Goal: Information Seeking & Learning: Learn about a topic

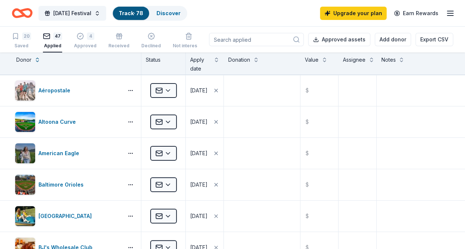
scroll to position [1435, 0]
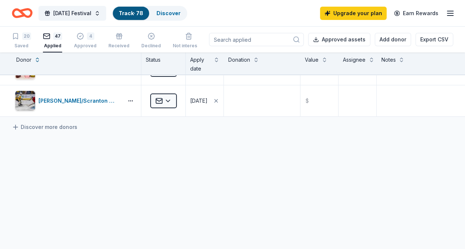
click at [18, 14] on icon "Home" at bounding box center [22, 12] width 21 height 17
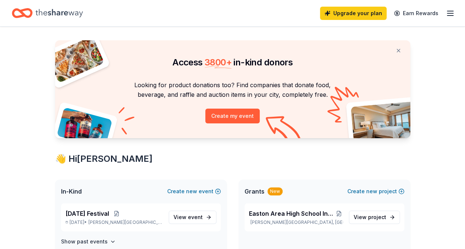
scroll to position [111, 0]
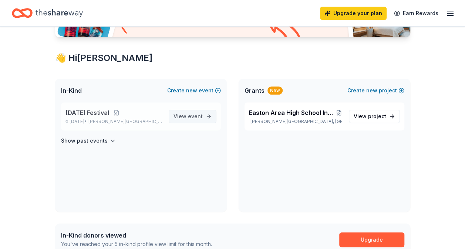
click at [200, 114] on span "event" at bounding box center [195, 116] width 15 height 6
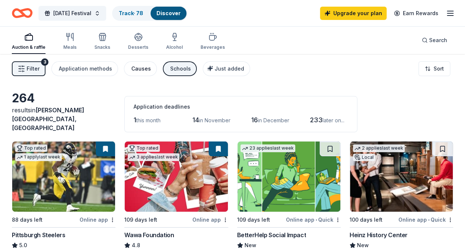
click at [137, 65] on div "Causes" at bounding box center [141, 68] width 20 height 9
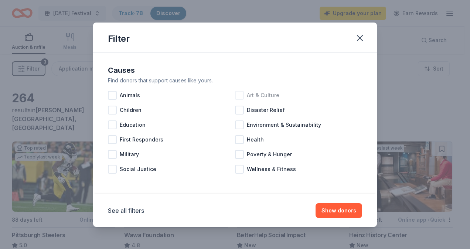
drag, startPoint x: 259, startPoint y: 95, endPoint x: 246, endPoint y: 95, distance: 13.3
click at [258, 95] on span "Art & Culture" at bounding box center [263, 95] width 33 height 9
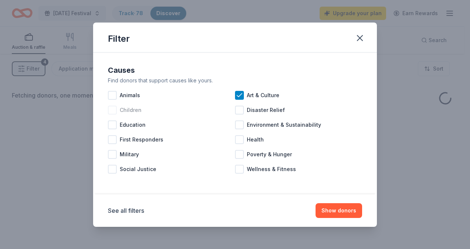
click at [123, 114] on span "Children" at bounding box center [131, 110] width 22 height 9
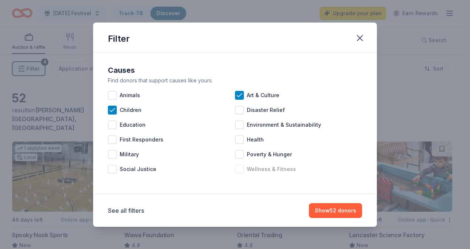
click at [283, 169] on span "Wellness & Fitness" at bounding box center [271, 169] width 49 height 9
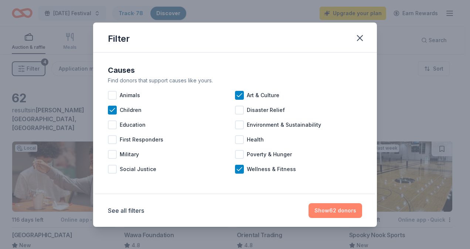
click at [349, 211] on button "Show 62 donors" at bounding box center [336, 210] width 54 height 15
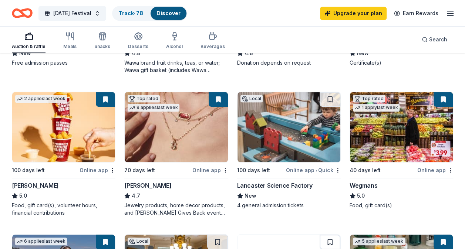
scroll to position [185, 0]
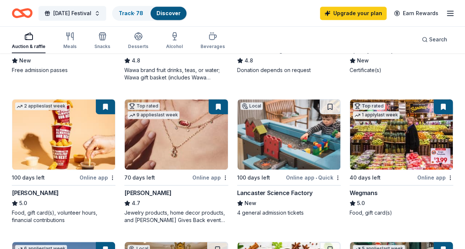
drag, startPoint x: 287, startPoint y: 119, endPoint x: 287, endPoint y: 123, distance: 4.4
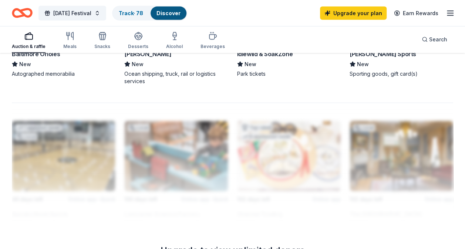
scroll to position [674, 0]
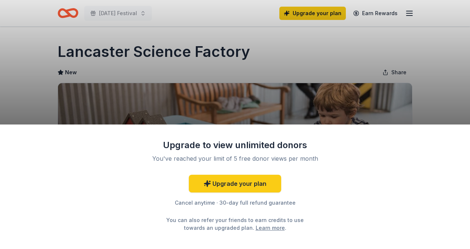
drag, startPoint x: 254, startPoint y: 55, endPoint x: 31, endPoint y: 38, distance: 223.9
click at [31, 38] on div "Upgrade to view unlimited donors You've reached your limit of 5 free donor view…" at bounding box center [235, 124] width 470 height 249
